Goal: Information Seeking & Learning: Compare options

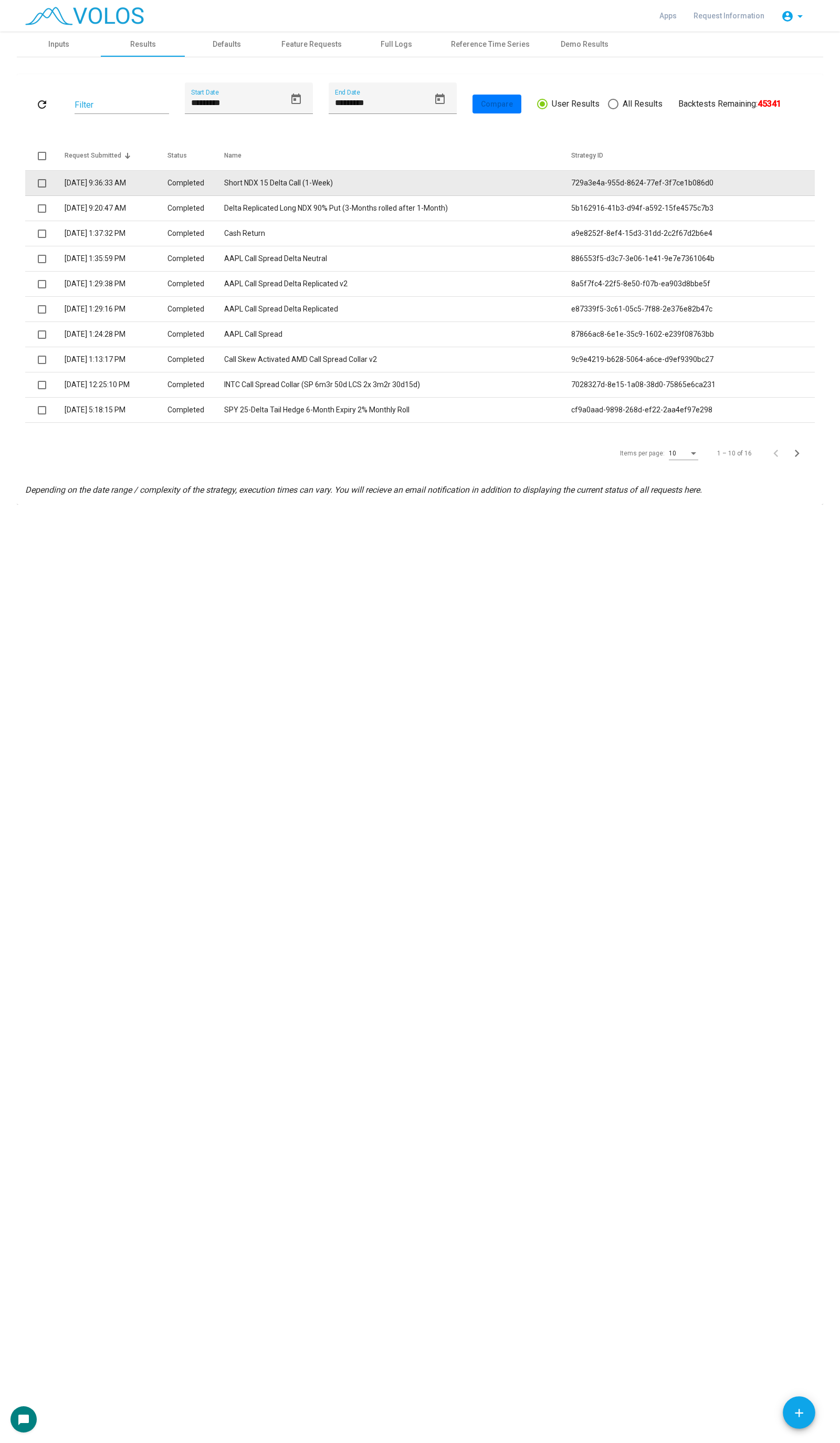
click at [40, 184] on span at bounding box center [41, 183] width 9 height 9
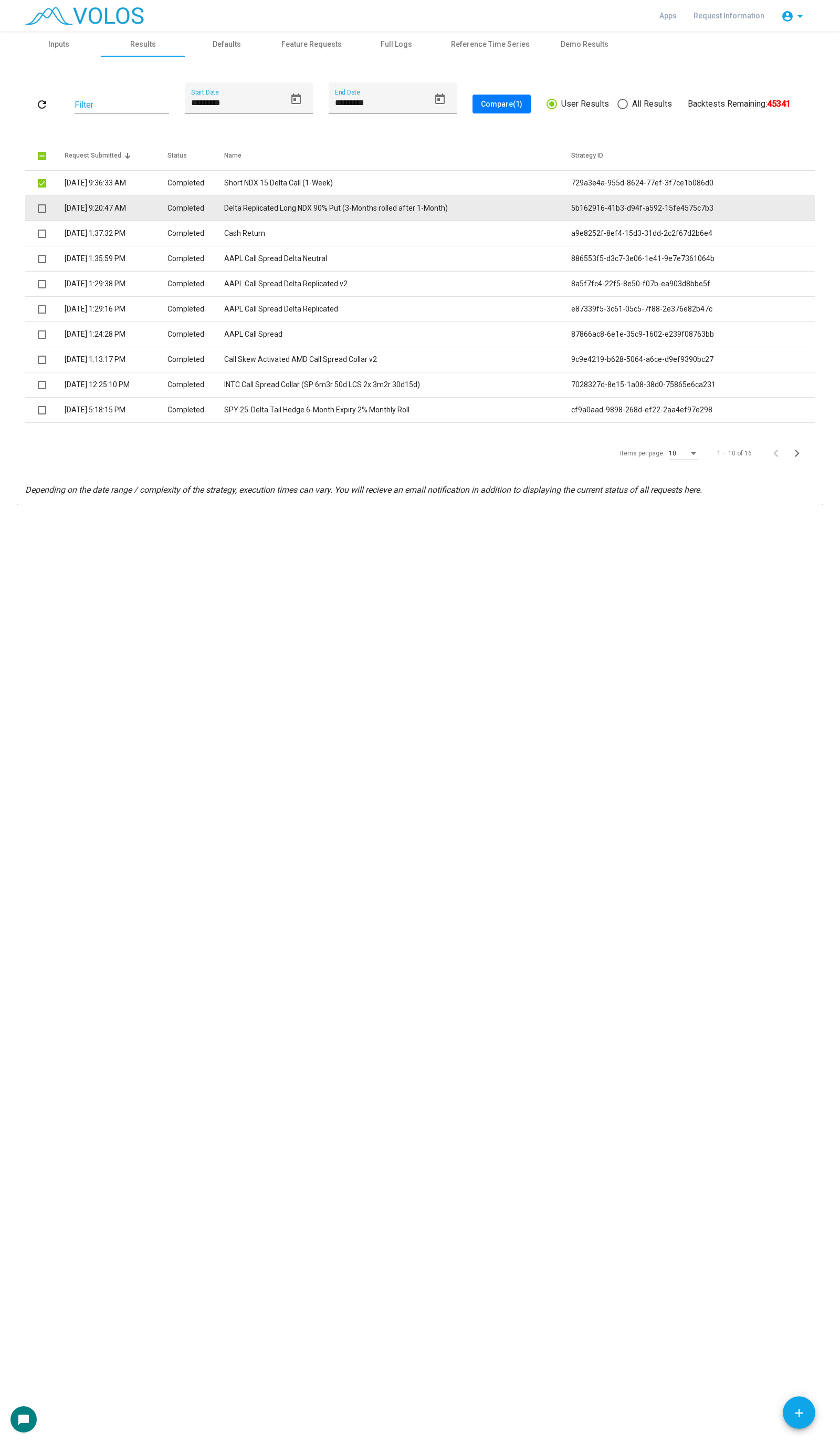
click at [39, 208] on span at bounding box center [41, 208] width 9 height 9
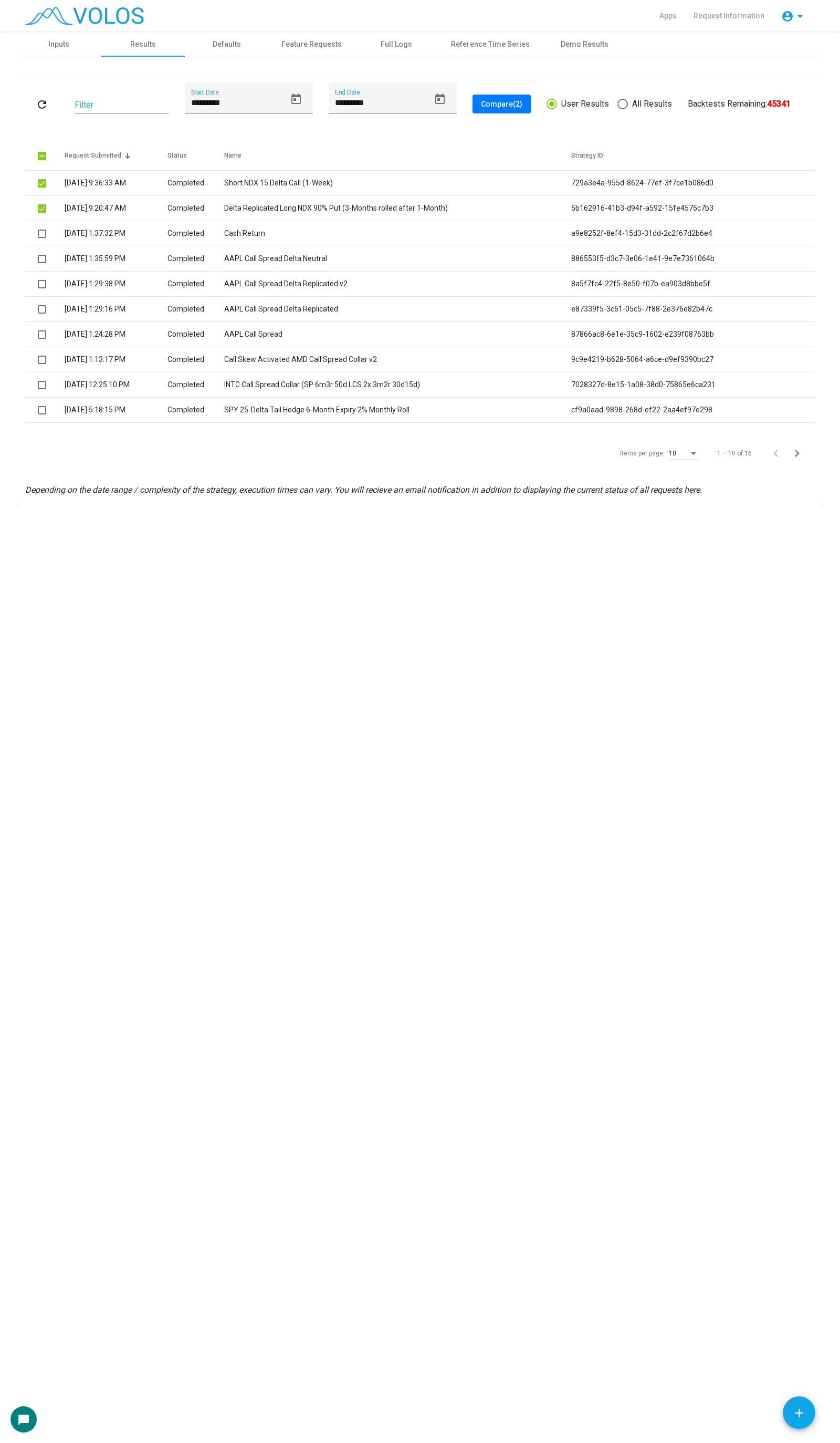
click at [495, 104] on span "Compare (2)" at bounding box center [502, 104] width 41 height 9
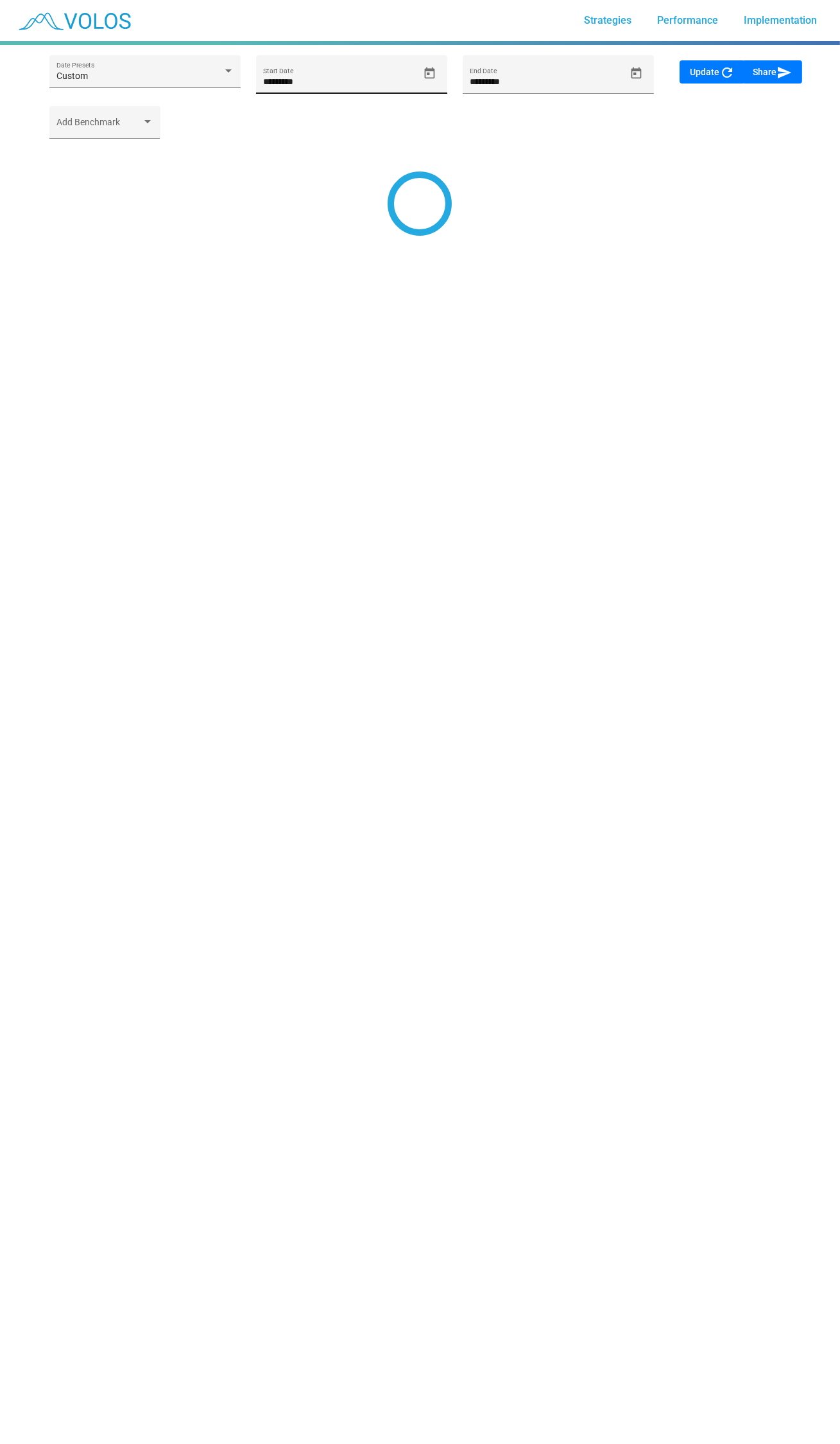
type input "*********"
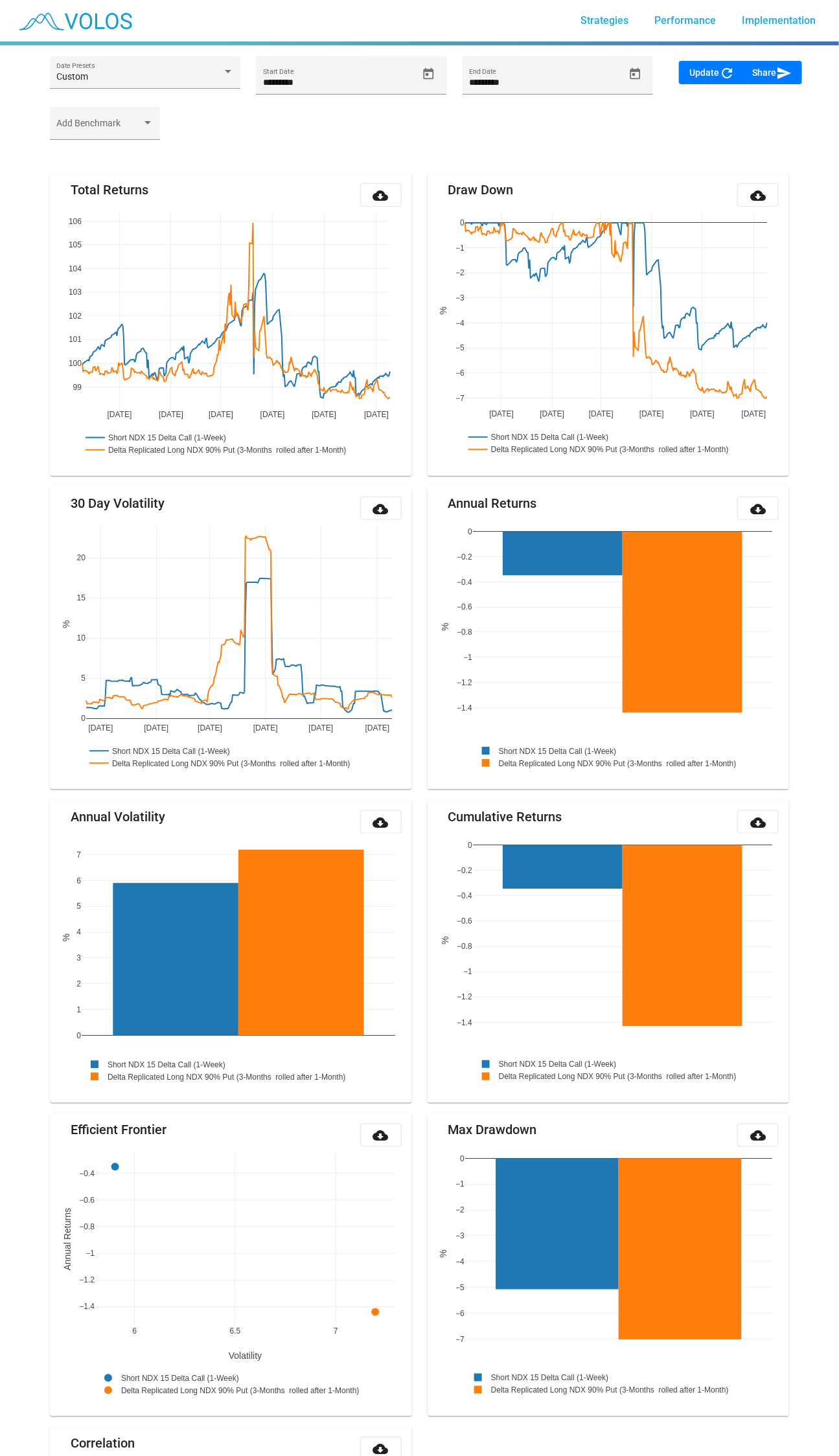
click at [786, 71] on mat-icon "send" at bounding box center [784, 74] width 16 height 16
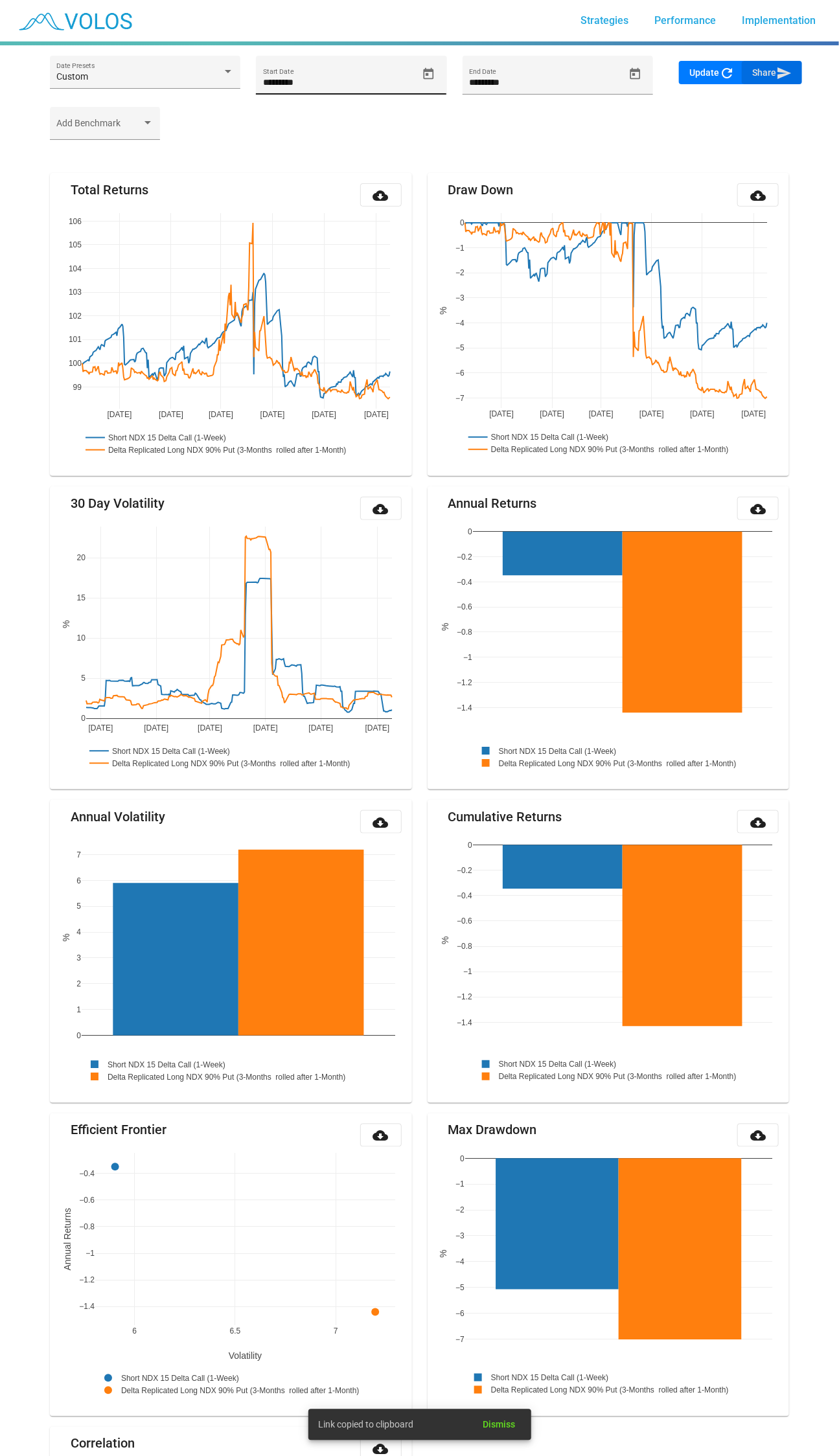
click at [435, 73] on icon "Open calendar" at bounding box center [429, 75] width 14 height 14
click at [316, 127] on button "[DATE]" at bounding box center [288, 121] width 58 height 26
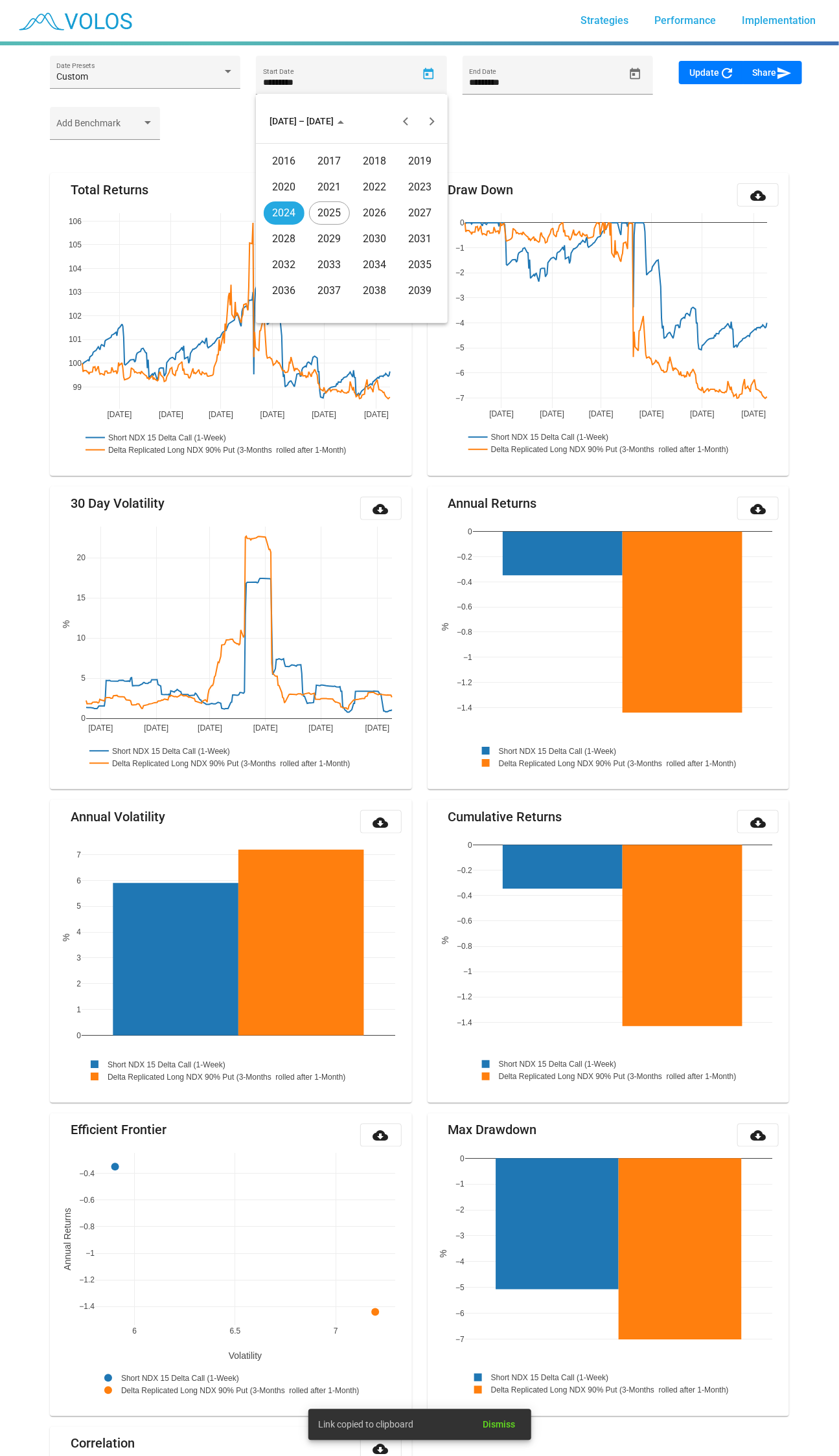
click at [303, 162] on div "2016" at bounding box center [284, 161] width 41 height 24
click at [288, 194] on div "JAN" at bounding box center [284, 188] width 41 height 24
click at [295, 210] on div "4" at bounding box center [300, 205] width 24 height 24
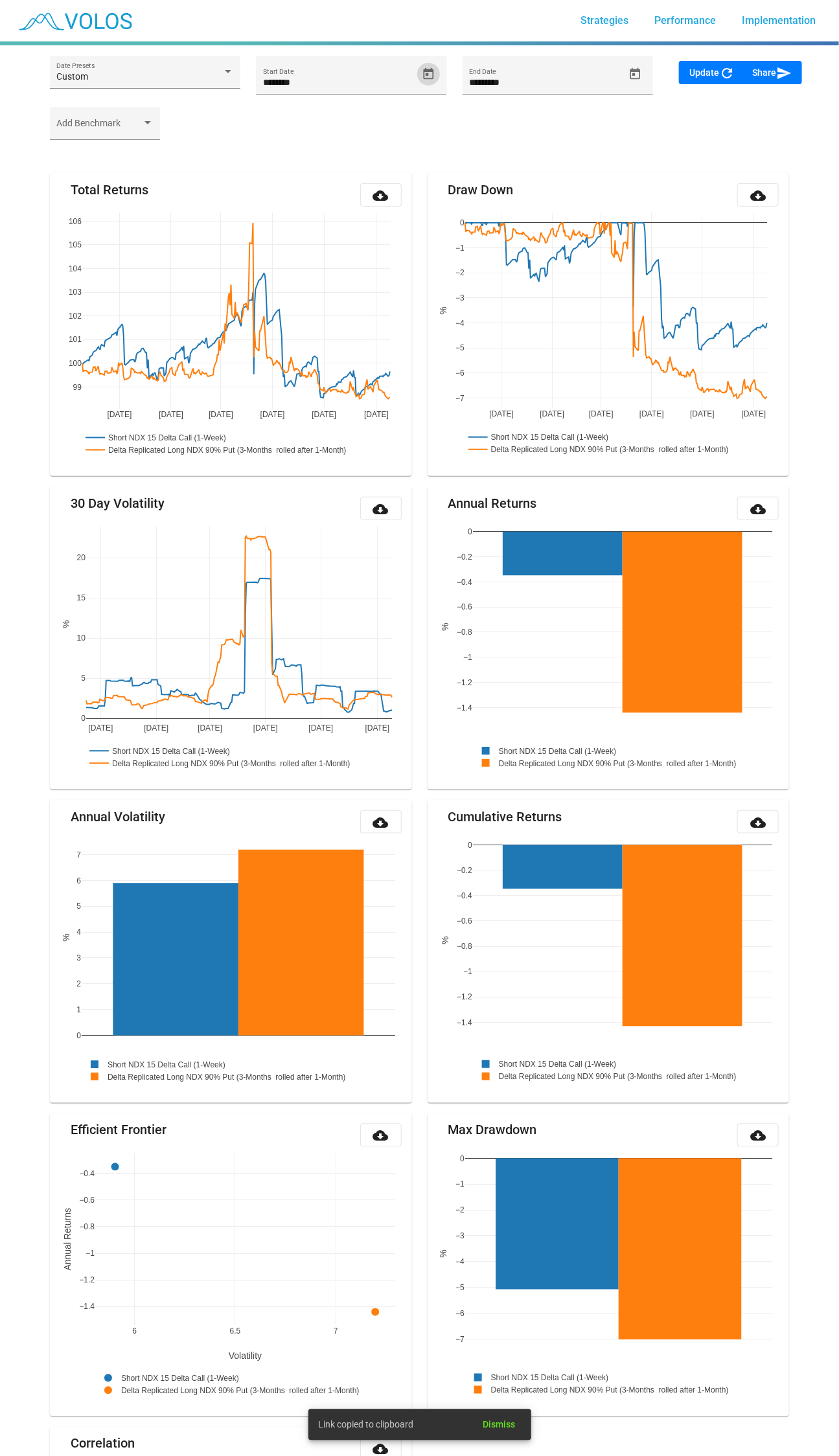
click at [700, 73] on span "Update refresh" at bounding box center [712, 73] width 45 height 11
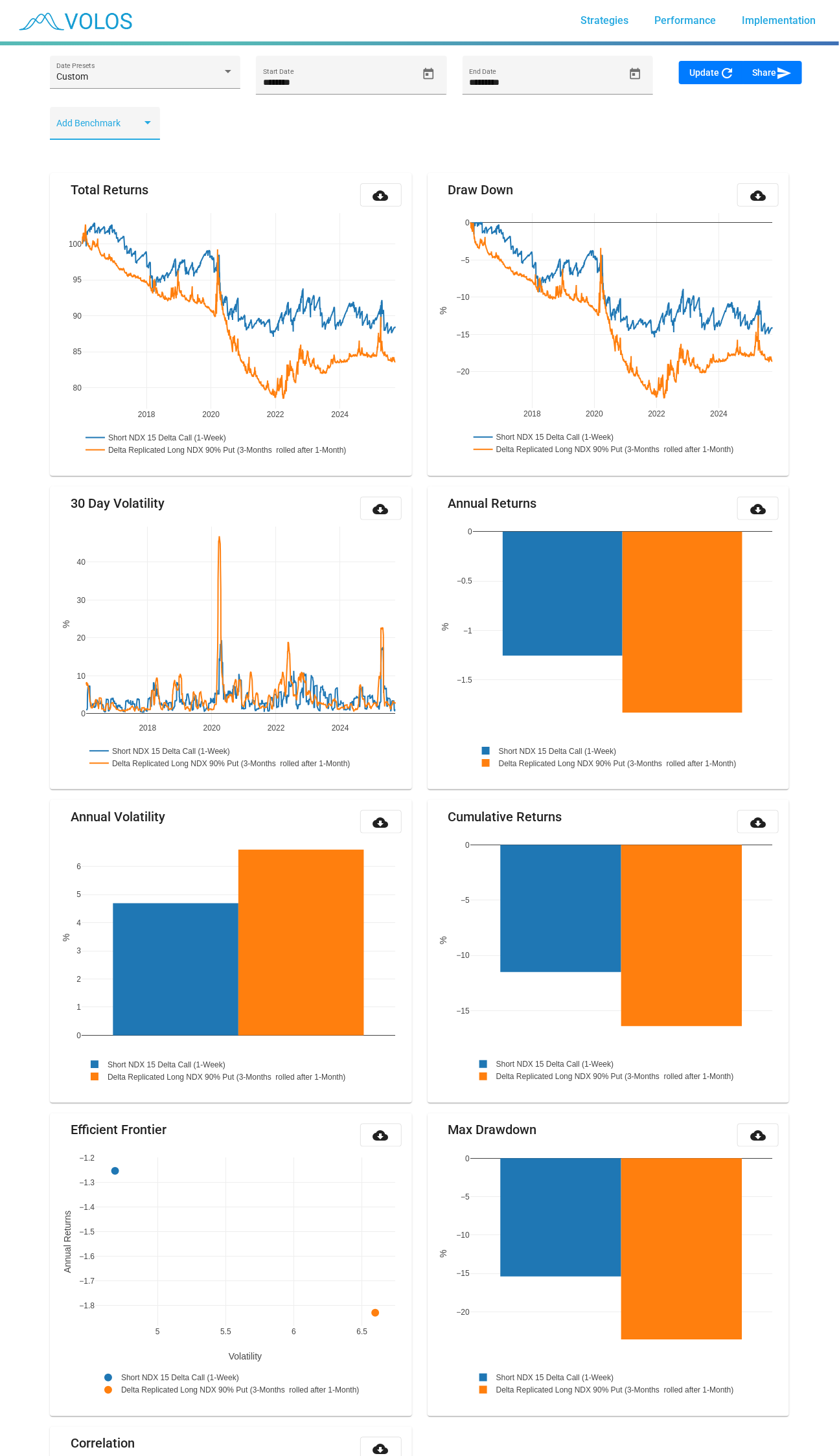
click at [113, 125] on span at bounding box center [98, 128] width 85 height 11
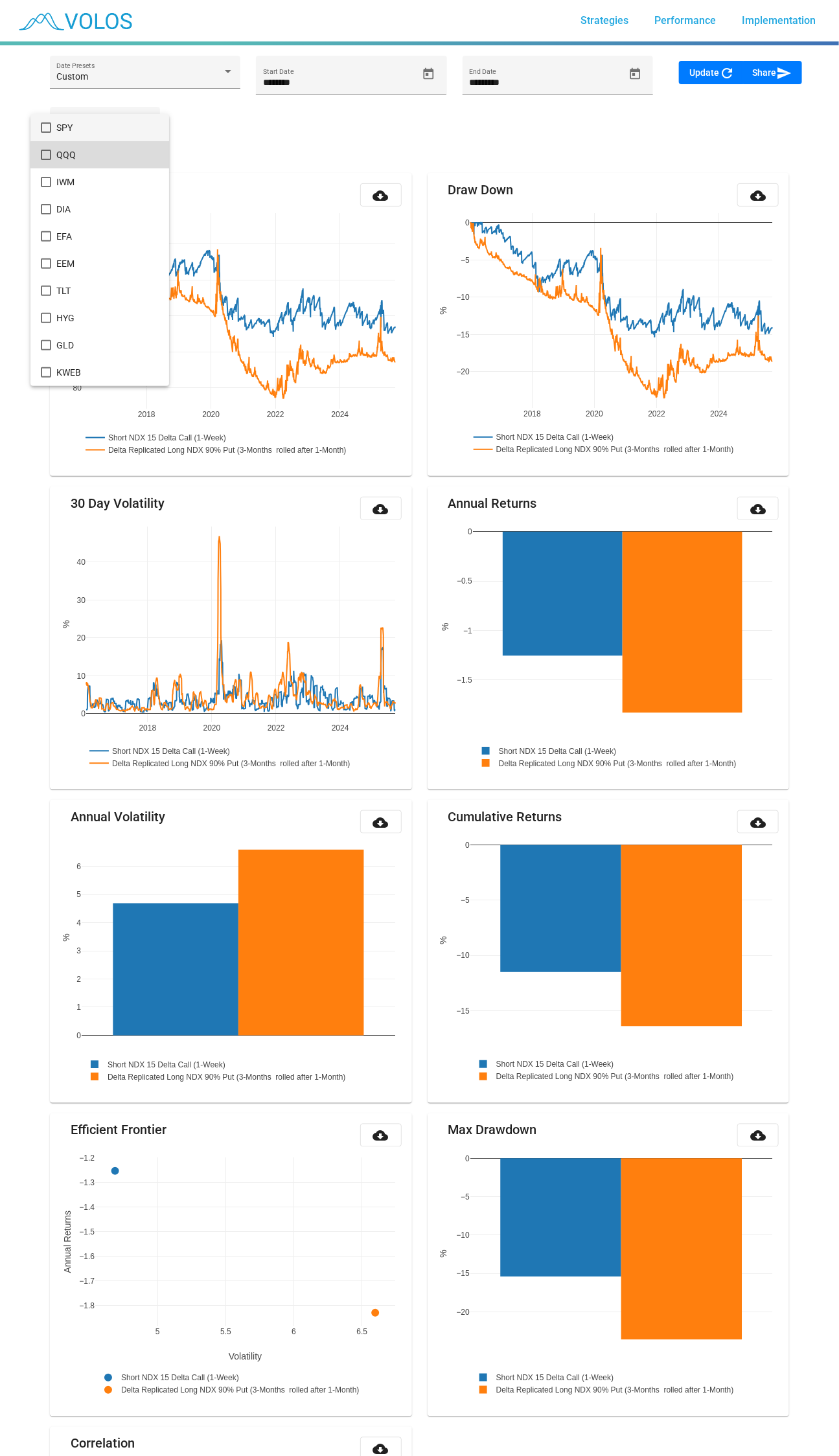
click at [111, 156] on span "QQQ" at bounding box center [106, 155] width 101 height 28
click at [692, 82] on div at bounding box center [419, 728] width 839 height 1456
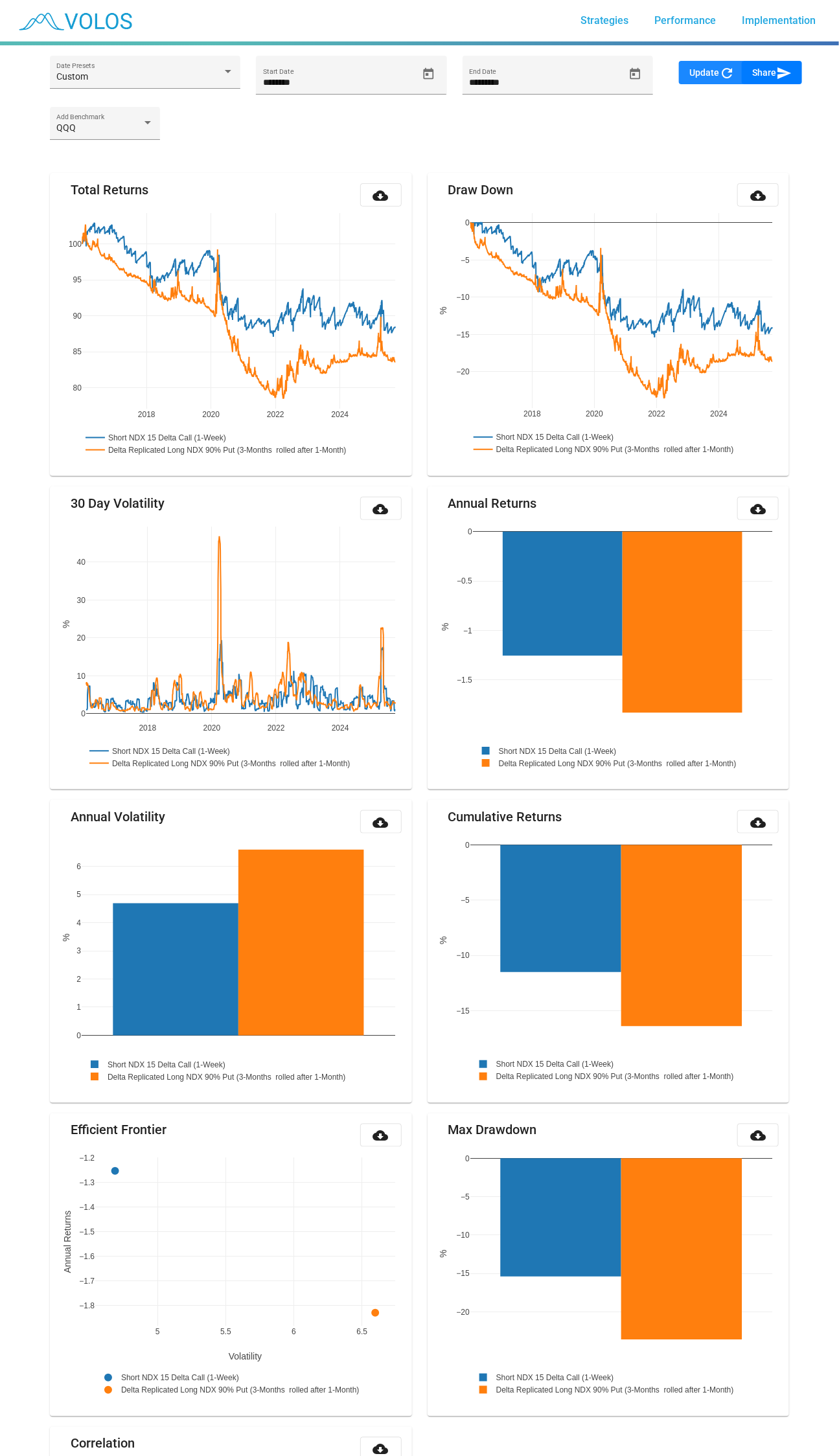
click at [705, 73] on span "Update refresh" at bounding box center [712, 73] width 45 height 11
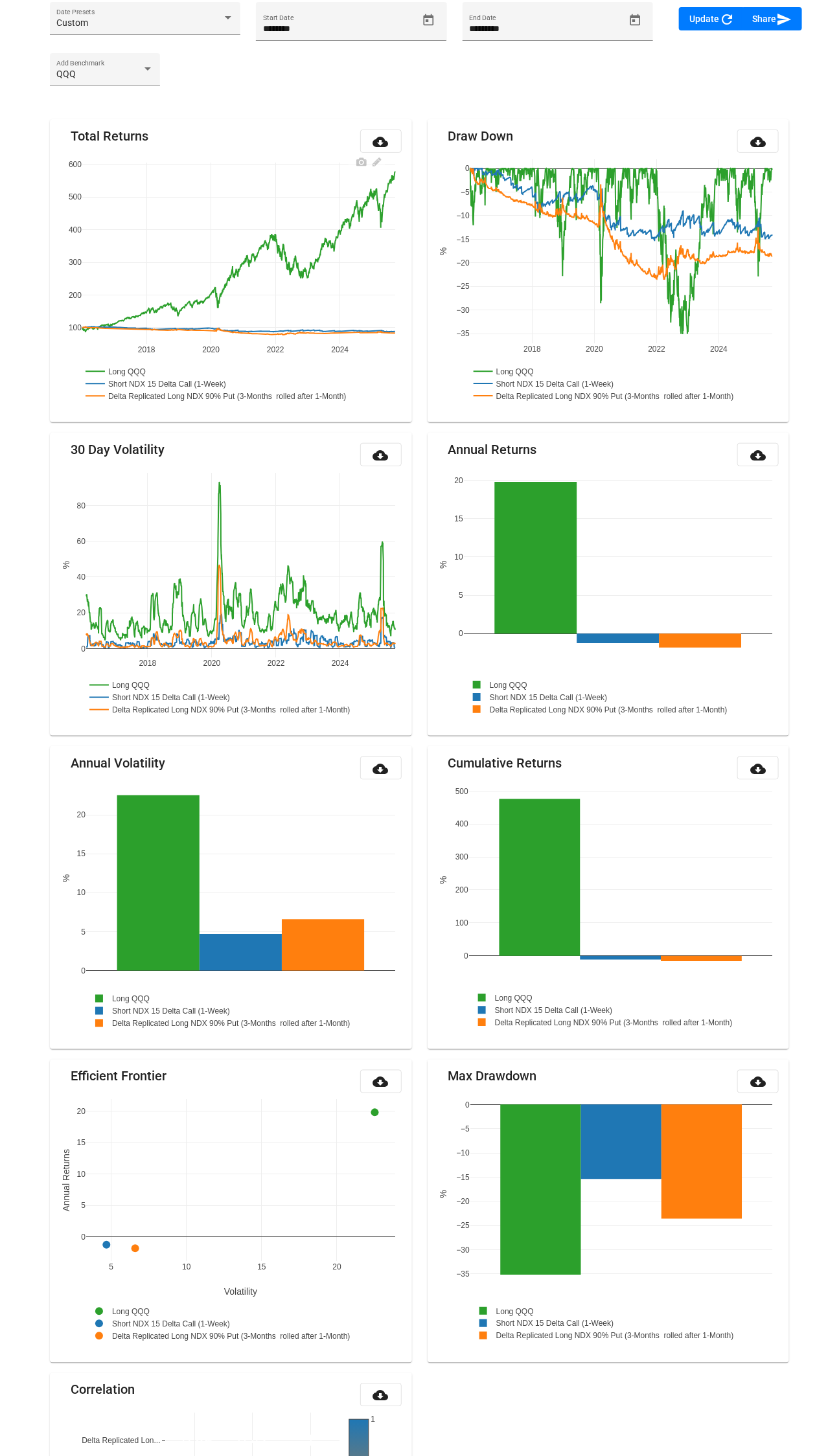
scroll to position [33, 0]
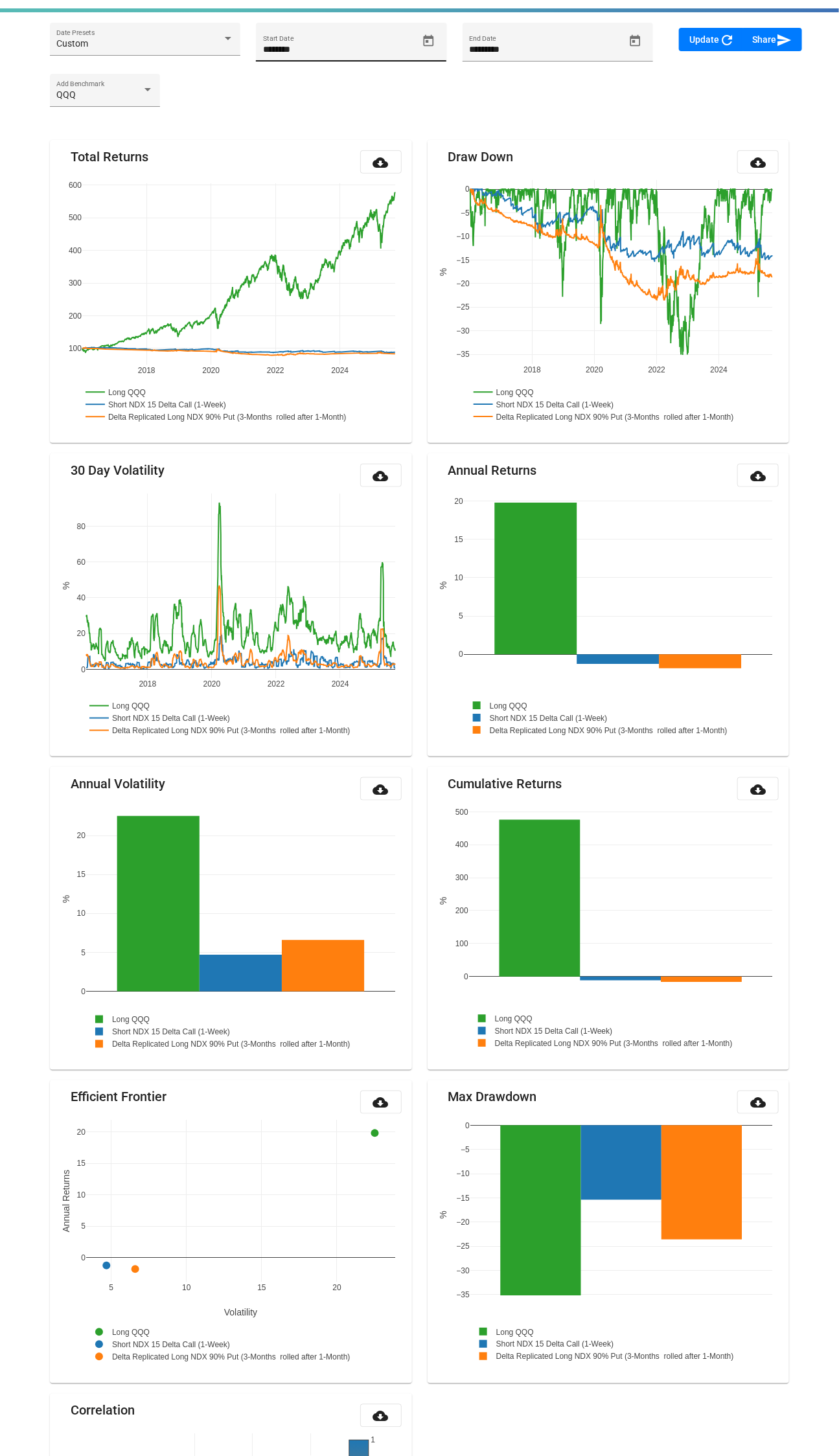
click at [423, 36] on icon "Open calendar" at bounding box center [429, 41] width 14 height 14
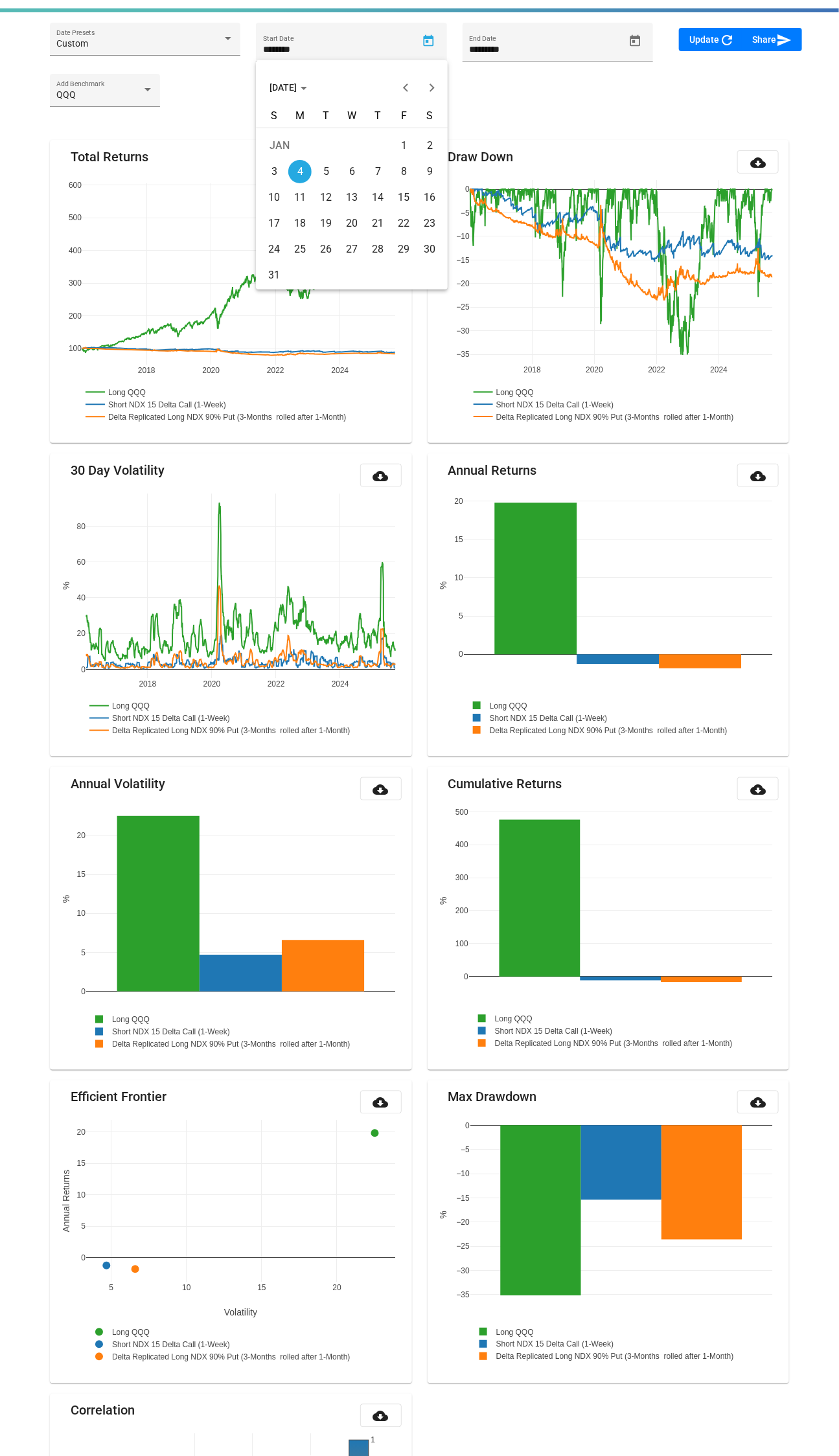
click at [299, 87] on span "[DATE]" at bounding box center [289, 87] width 37 height 11
click at [185, 109] on div at bounding box center [419, 728] width 839 height 1456
click at [138, 94] on div "QQQ" at bounding box center [98, 95] width 85 height 11
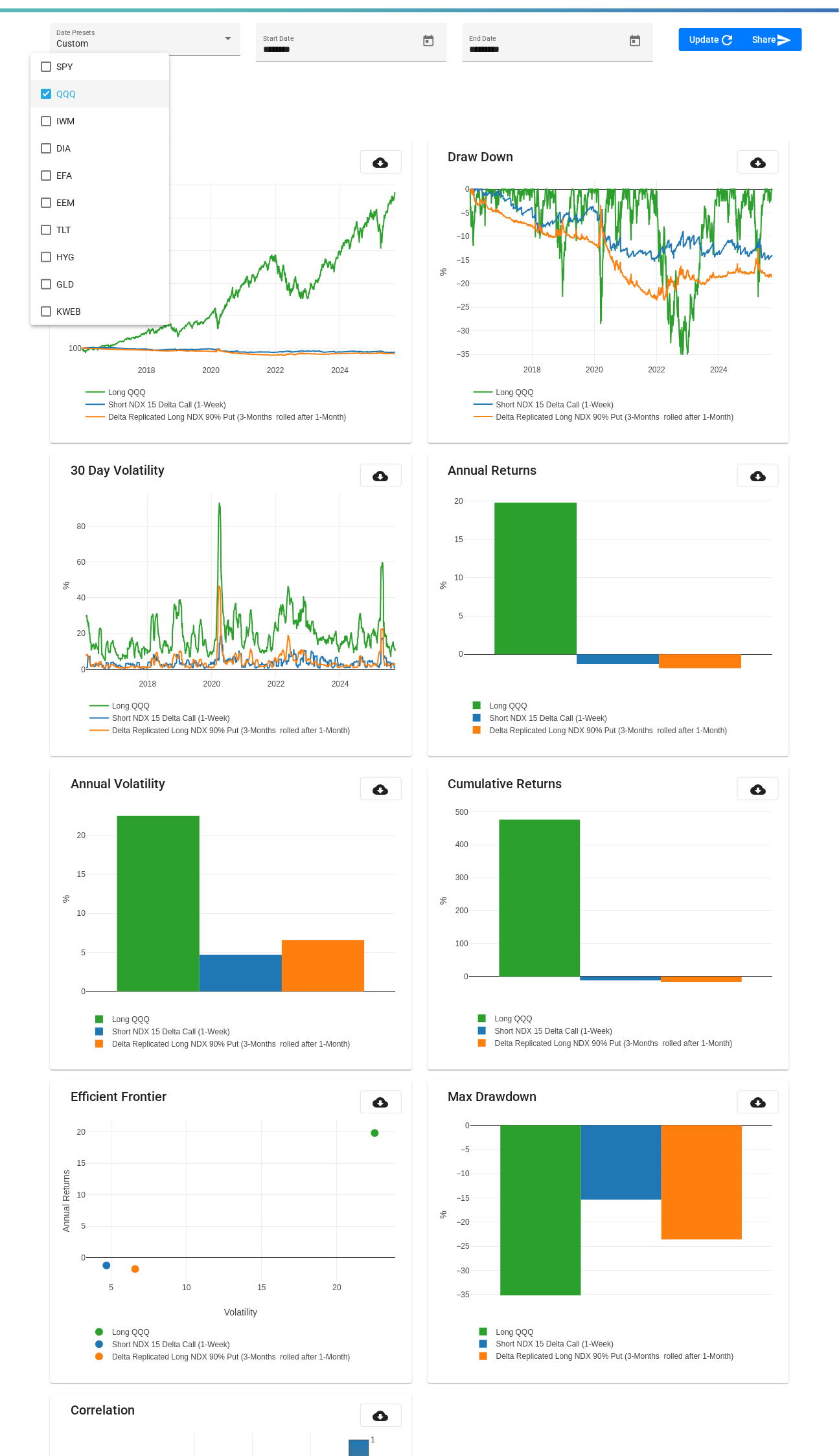
click at [55, 96] on mat-option "QQQ" at bounding box center [99, 94] width 138 height 28
click at [685, 34] on div at bounding box center [419, 728] width 839 height 1456
click at [689, 41] on span "Update refresh" at bounding box center [712, 39] width 45 height 11
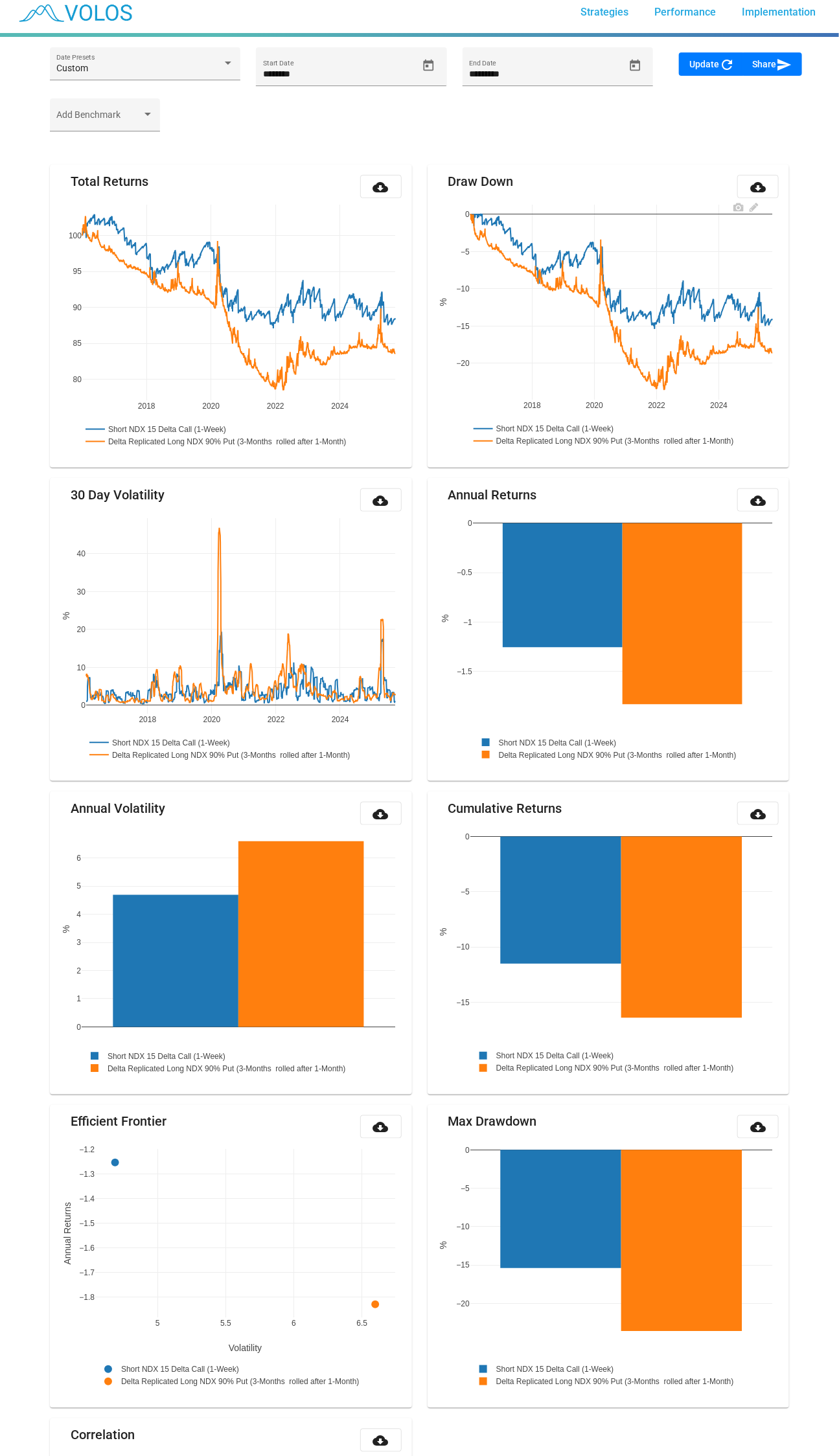
scroll to position [0, 0]
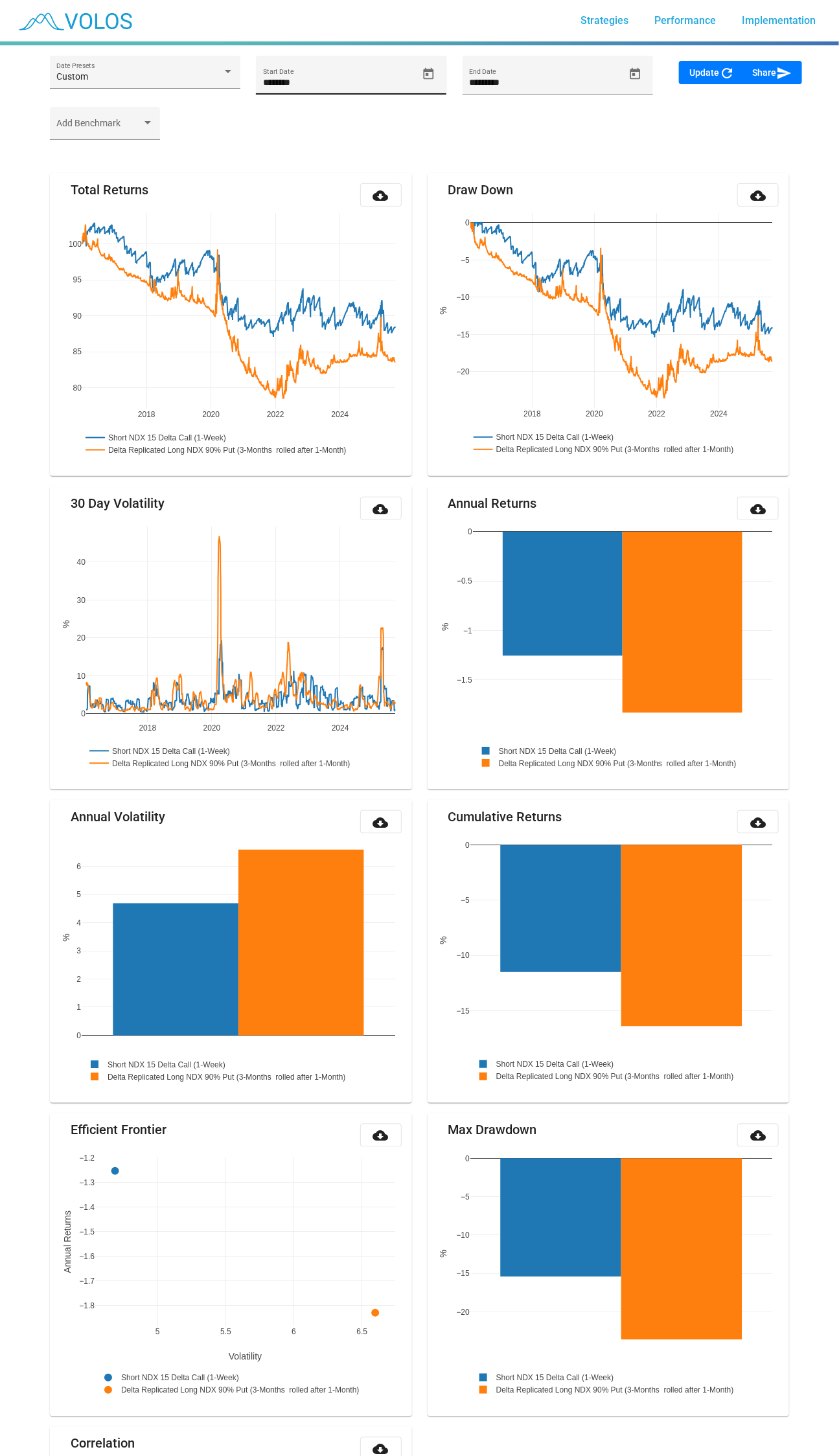
click at [442, 80] on div "******** Start Date" at bounding box center [351, 76] width 191 height 39
click at [432, 73] on icon "Open calendar" at bounding box center [429, 75] width 14 height 14
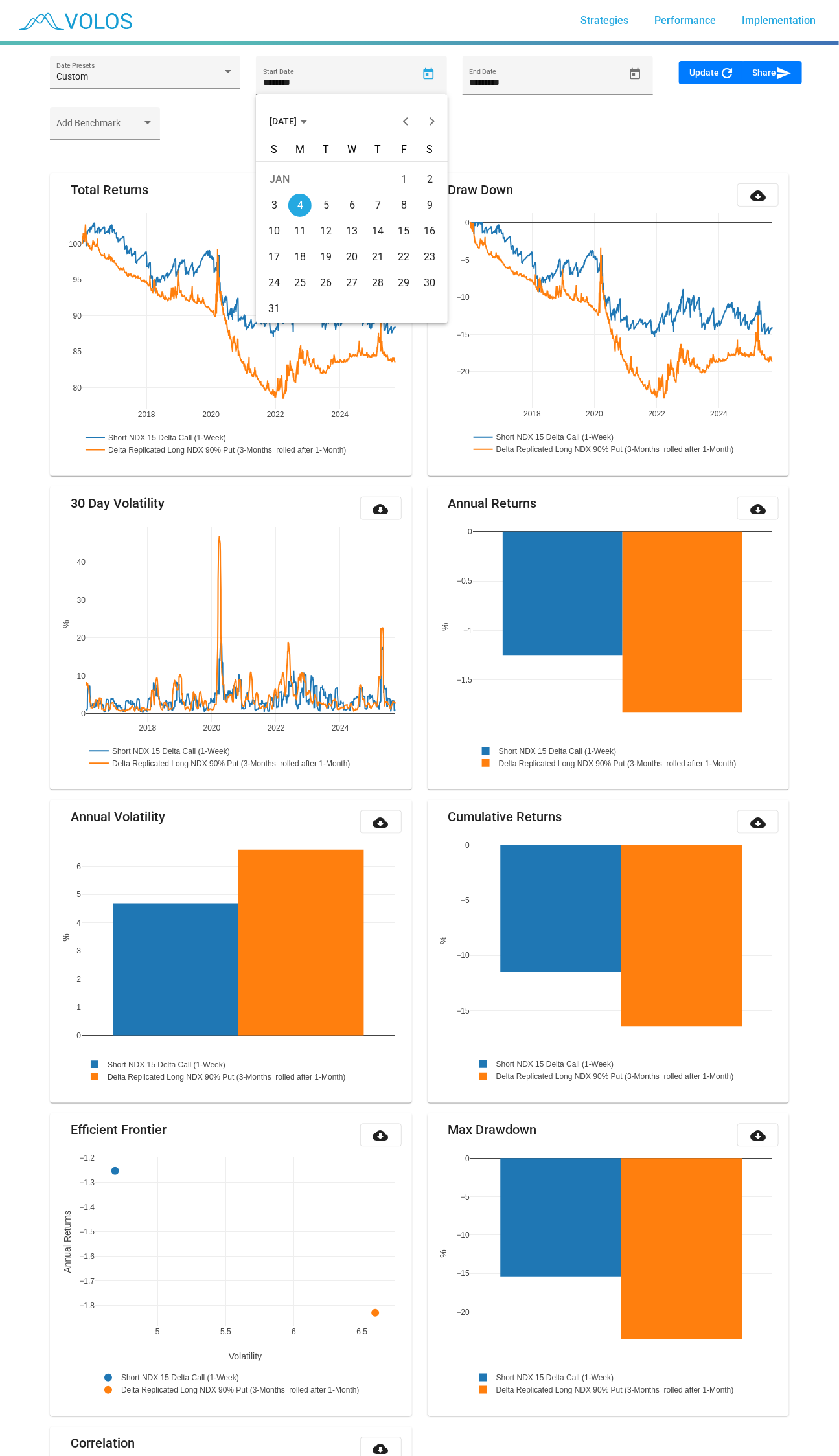
click at [307, 118] on span "[DATE]" at bounding box center [289, 121] width 37 height 11
click at [422, 180] on div "2023" at bounding box center [421, 188] width 41 height 24
click at [290, 185] on div "JAN" at bounding box center [284, 188] width 41 height 24
click at [292, 199] on div "2" at bounding box center [300, 205] width 24 height 24
click at [684, 72] on button "Update refresh" at bounding box center [712, 73] width 66 height 24
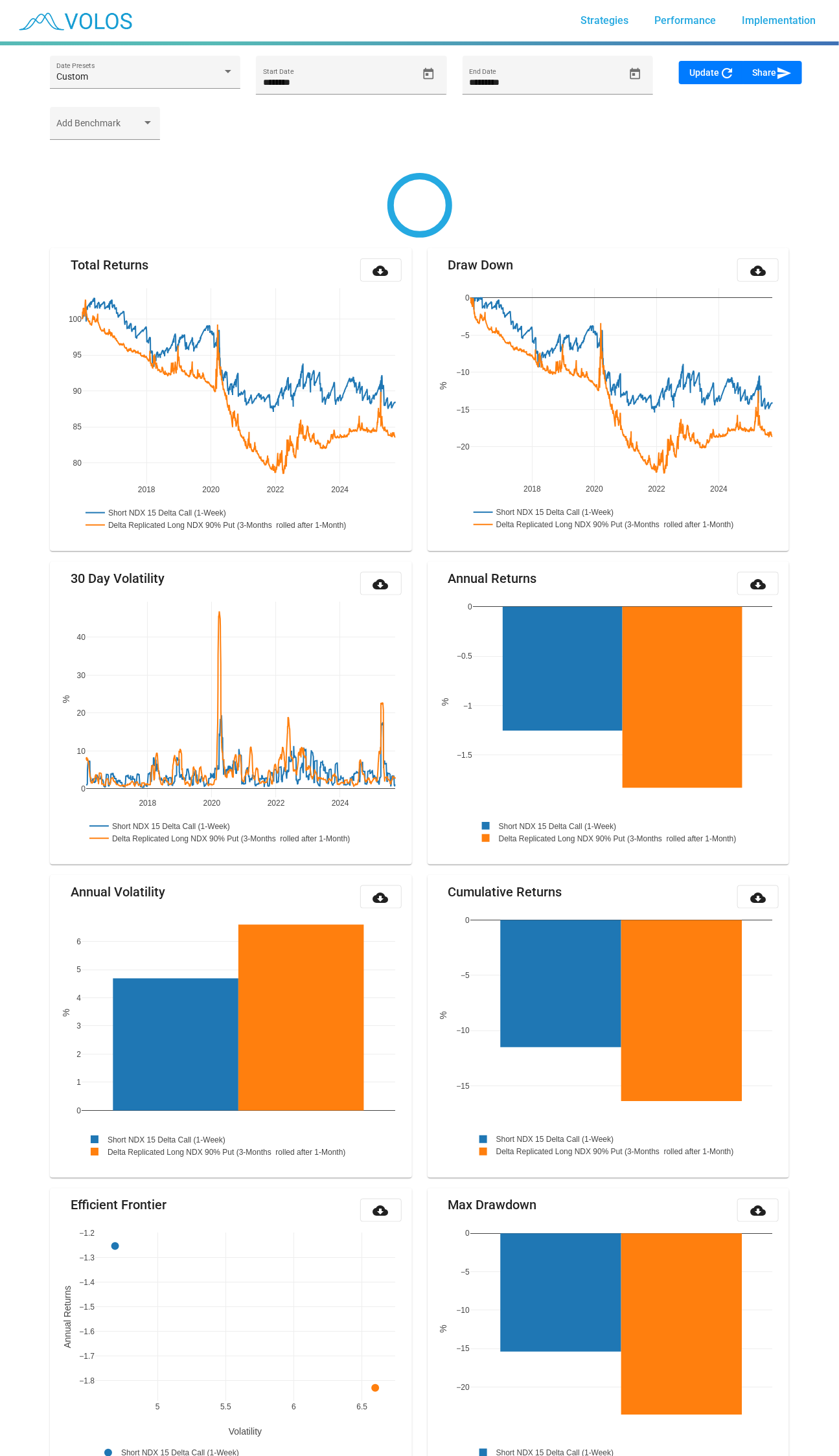
type input "********"
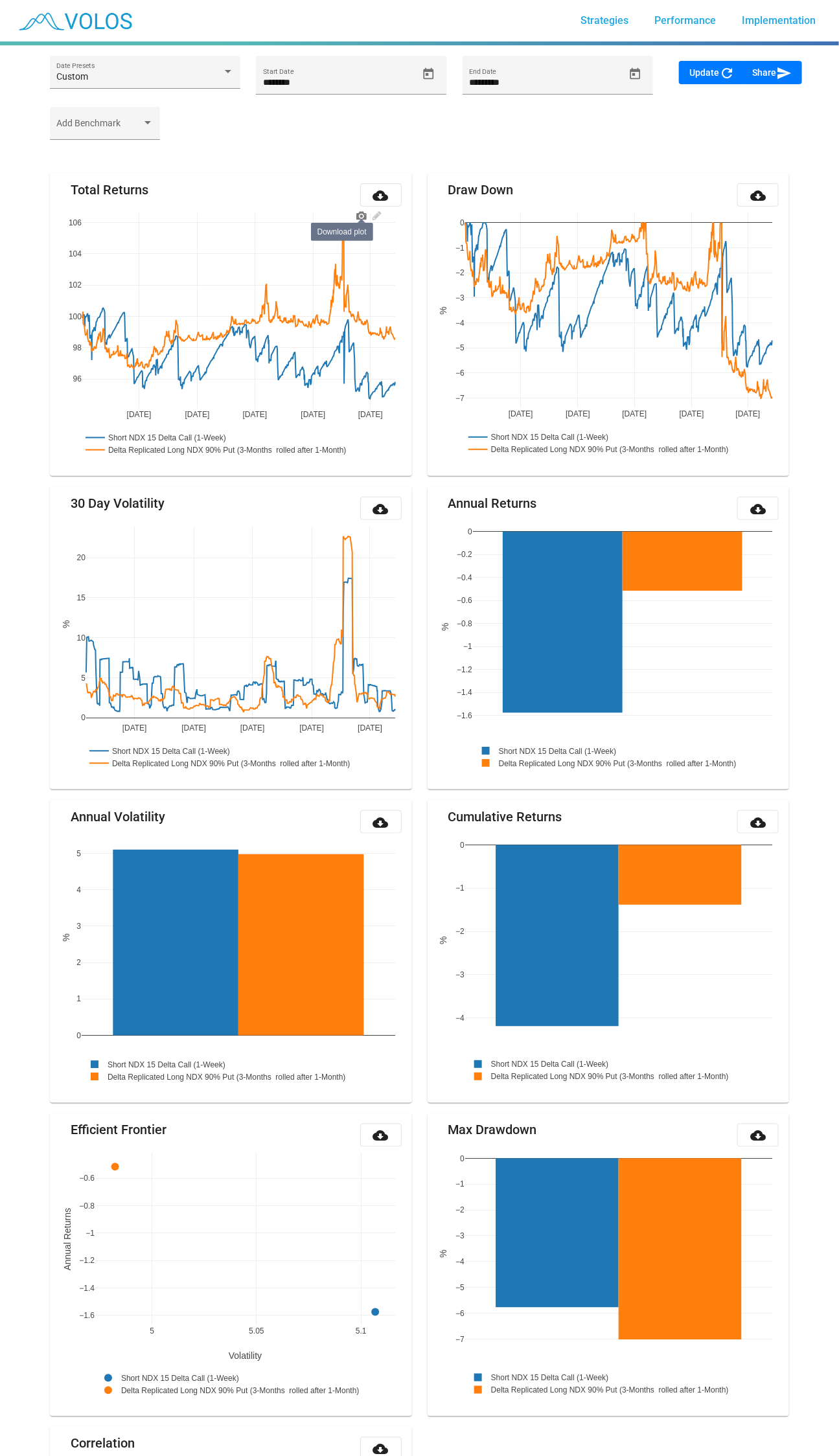
click at [364, 215] on icon at bounding box center [361, 215] width 11 height 9
drag, startPoint x: 599, startPoint y: 154, endPoint x: 639, endPoint y: 152, distance: 40.0
click at [599, 154] on div "Custom Date Presets ******** Start Date ********* End Date Update refresh Share…" at bounding box center [420, 974] width 755 height 1858
click at [771, 68] on span "Share send" at bounding box center [772, 73] width 39 height 11
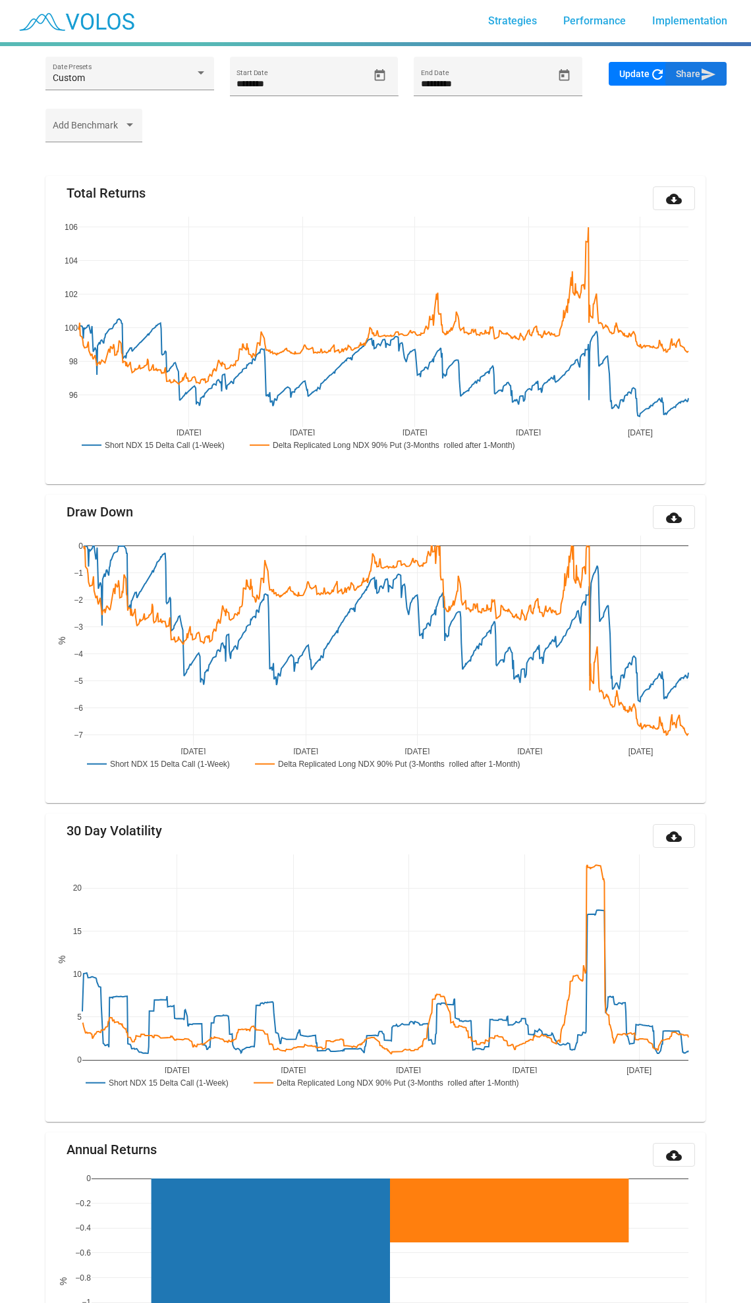
drag, startPoint x: 706, startPoint y: 69, endPoint x: 716, endPoint y: 95, distance: 28.1
click at [706, 69] on mat-icon "send" at bounding box center [708, 75] width 16 height 16
click at [311, 137] on div "Add Benchmark" at bounding box center [376, 132] width 676 height 46
